Goal: Complete application form

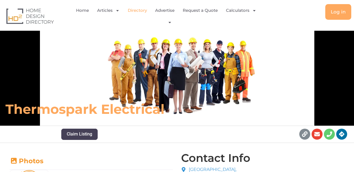
click at [141, 8] on link "Directory" at bounding box center [137, 10] width 19 height 13
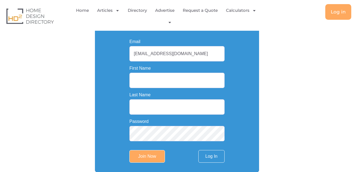
scroll to position [125, 0]
click at [145, 80] on input "First Name" at bounding box center [176, 80] width 95 height 15
click at [163, 82] on input "First Name" at bounding box center [176, 80] width 95 height 15
paste input "connectedelectricians"
drag, startPoint x: 155, startPoint y: 81, endPoint x: 193, endPoint y: 82, distance: 37.2
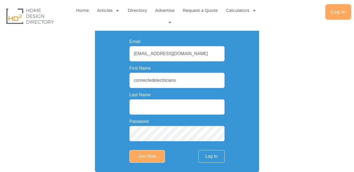
click at [193, 82] on input "connectedelectricians" at bounding box center [176, 80] width 95 height 15
drag, startPoint x: 155, startPoint y: 79, endPoint x: 197, endPoint y: 78, distance: 42.2
click at [197, 78] on input "connectedelectricians" at bounding box center [176, 80] width 95 height 15
type input "connectedelectricians"
click at [147, 112] on input "Last Name" at bounding box center [176, 106] width 95 height 15
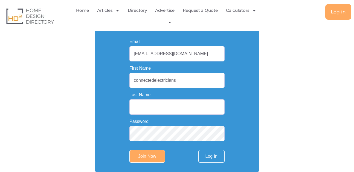
paste input "electricians"
type input "electricians"
drag, startPoint x: 155, startPoint y: 82, endPoint x: 190, endPoint y: 79, distance: 35.2
click at [190, 79] on input "connectedelectricians" at bounding box center [176, 80] width 95 height 15
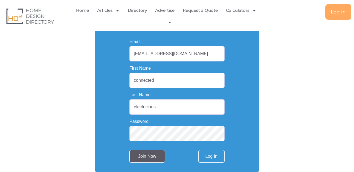
type input "connected"
click at [147, 154] on input "Join Now" at bounding box center [147, 156] width 36 height 13
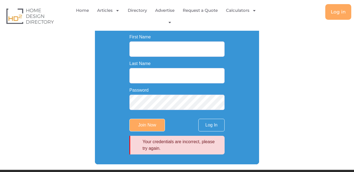
scroll to position [218, 0]
